Goal: Information Seeking & Learning: Learn about a topic

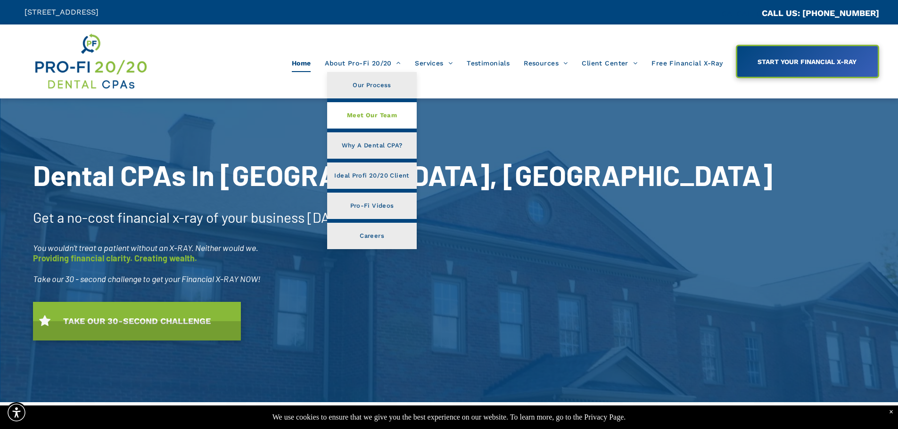
click at [390, 123] on link "Meet Our Team" at bounding box center [371, 115] width 89 height 26
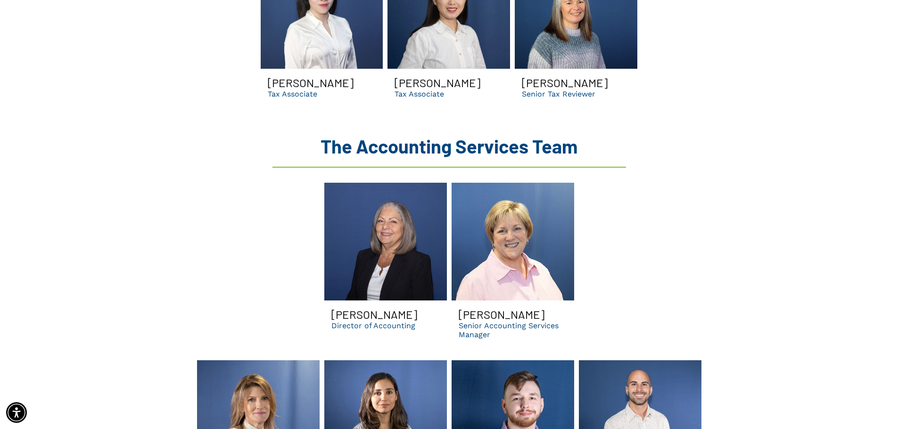
scroll to position [1671, 0]
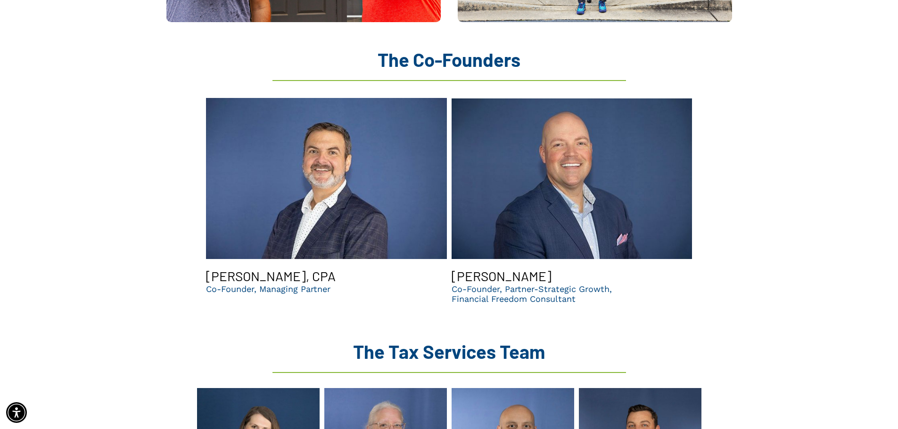
scroll to position [920, 0]
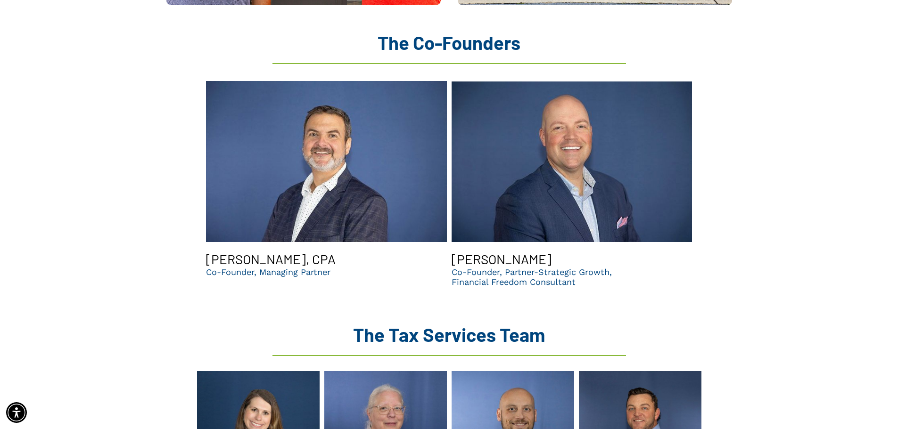
click at [633, 171] on link "Chris Sands smiling | Top dental support organization | CPA firm in GA" at bounding box center [572, 161] width 241 height 165
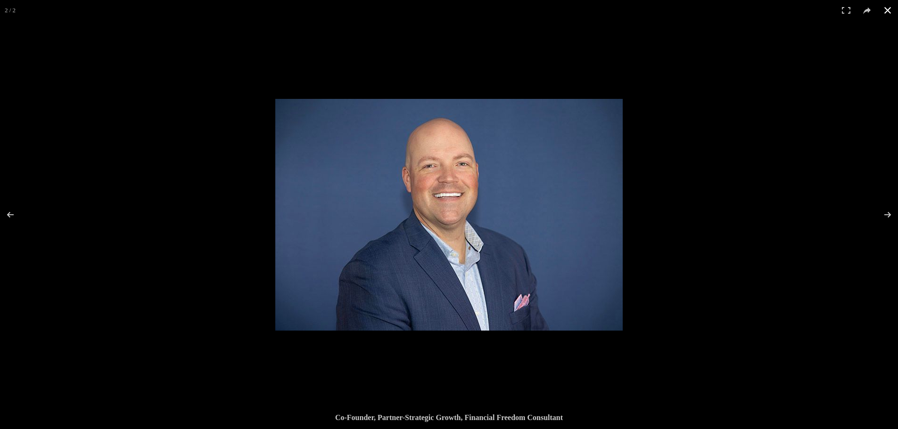
click at [886, 13] on button at bounding box center [887, 10] width 21 height 21
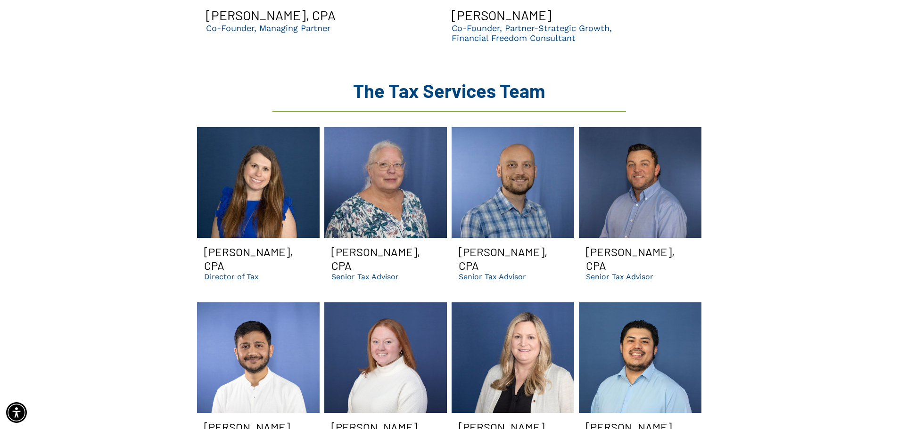
scroll to position [1164, 0]
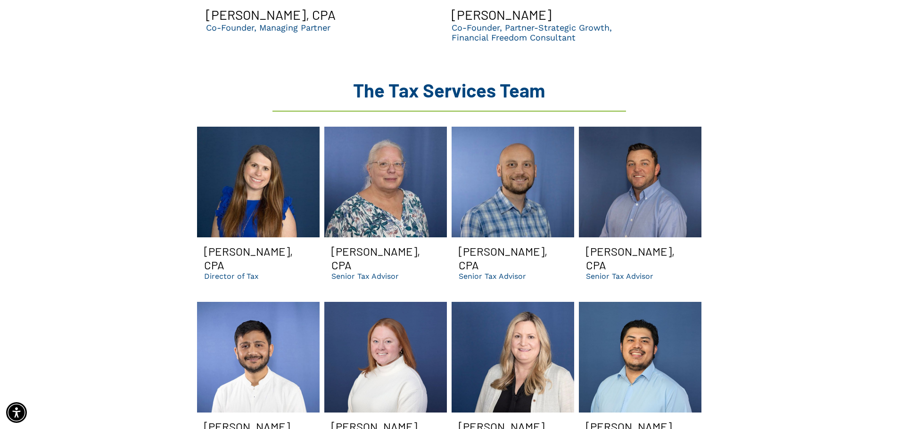
click at [637, 245] on h3 "[PERSON_NAME], CPA" at bounding box center [640, 258] width 108 height 27
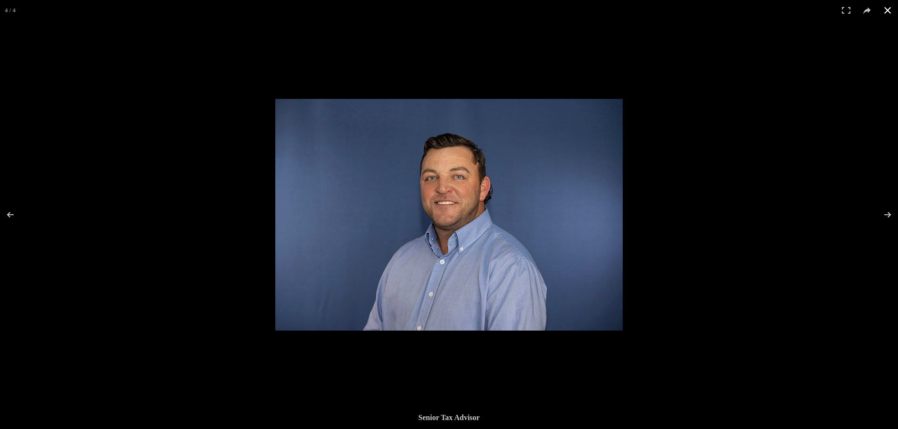
click at [885, 8] on button at bounding box center [887, 10] width 21 height 21
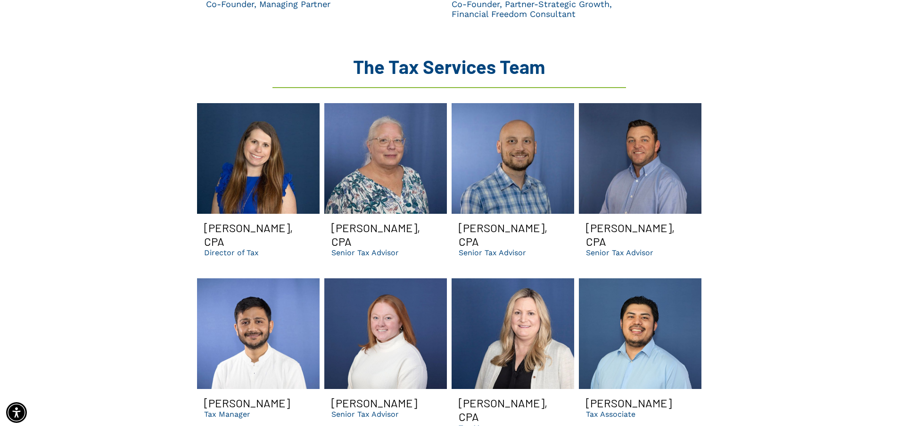
scroll to position [1189, 0]
